Goal: Find specific page/section: Find specific page/section

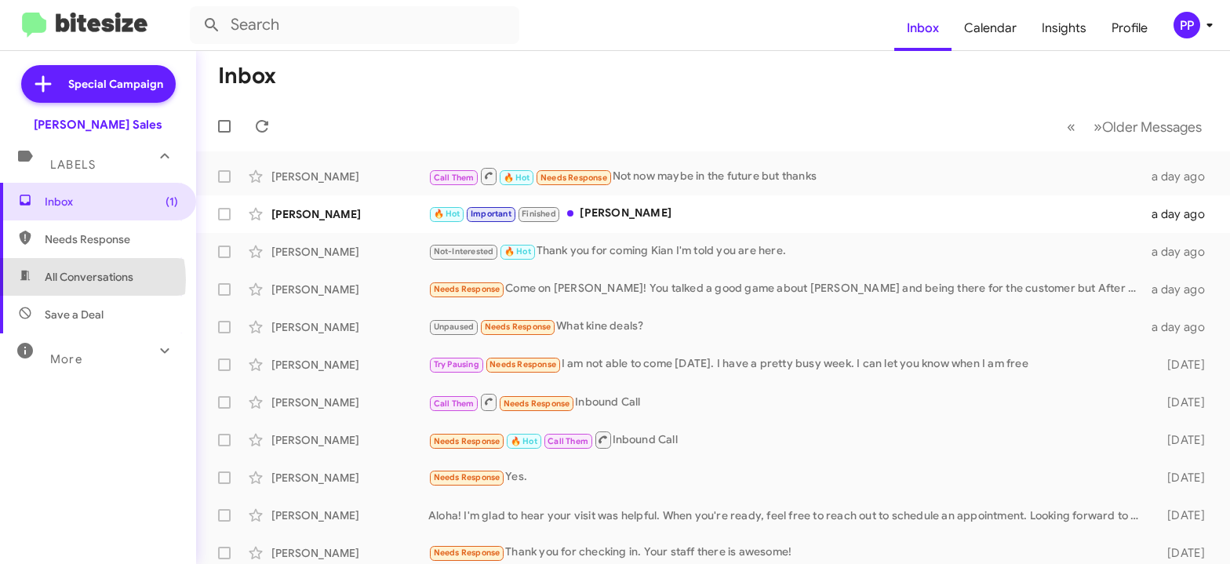
click at [71, 280] on span "All Conversations" at bounding box center [89, 277] width 89 height 16
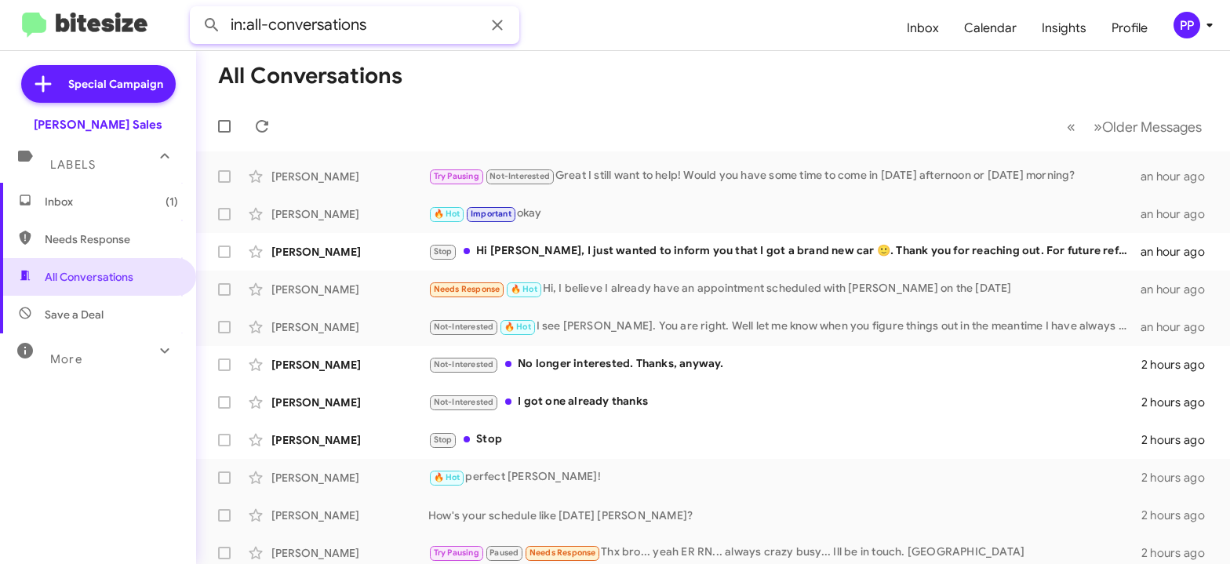
drag, startPoint x: 390, startPoint y: 29, endPoint x: 176, endPoint y: 67, distance: 216.7
click at [190, 44] on input "in:all-conversations" at bounding box center [354, 25] width 329 height 38
click at [196, 9] on button at bounding box center [211, 24] width 31 height 31
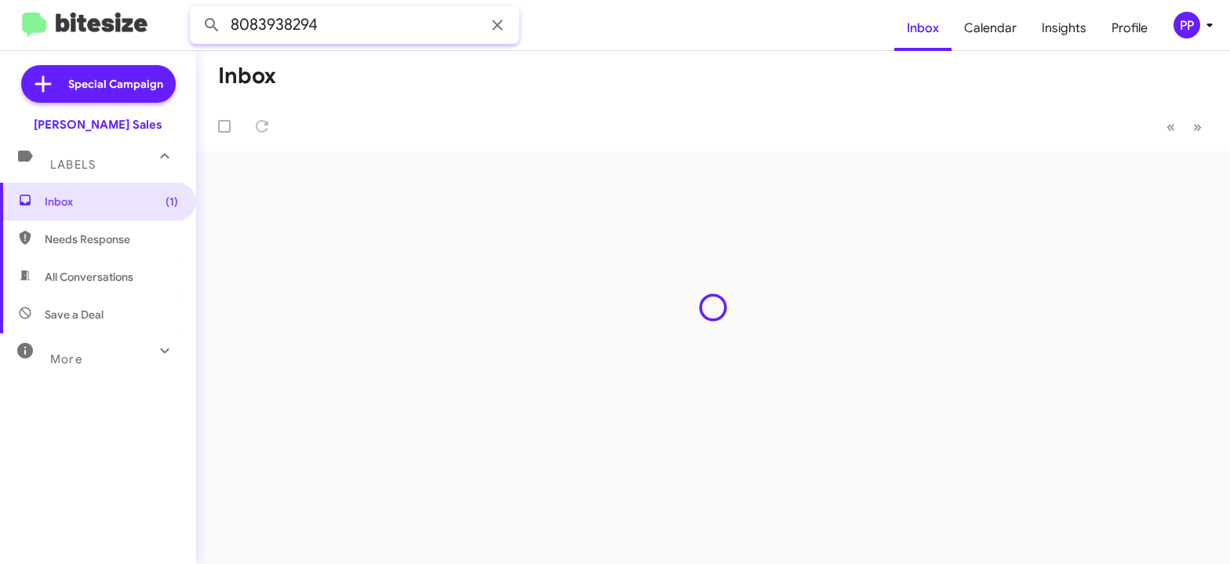
type input "8083938294"
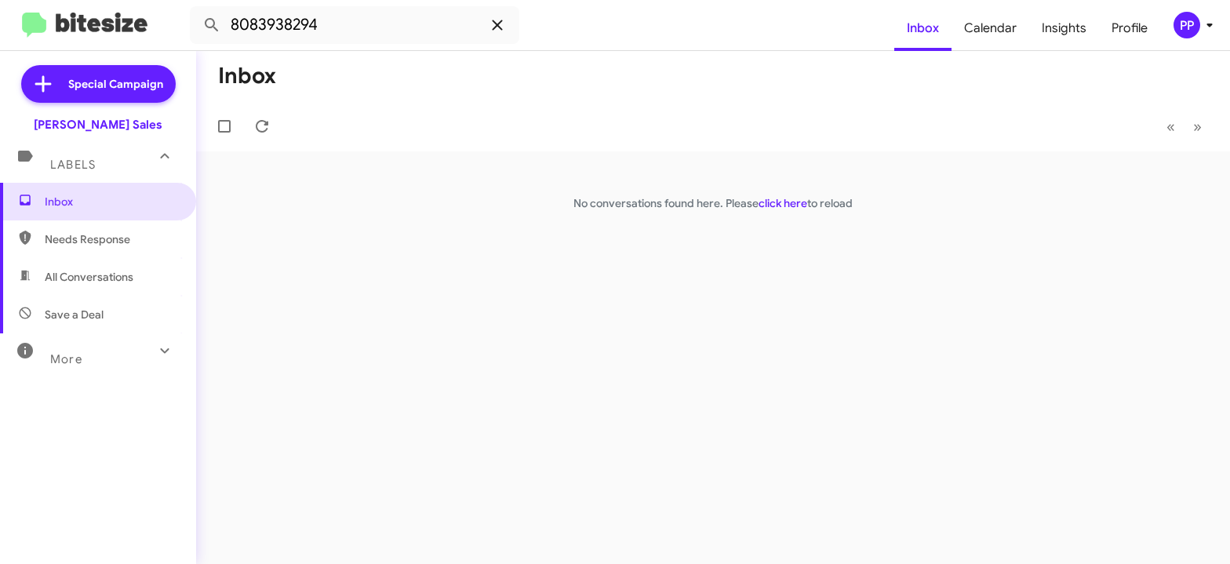
click at [504, 26] on icon at bounding box center [497, 25] width 19 height 19
